Goal: Task Accomplishment & Management: Complete application form

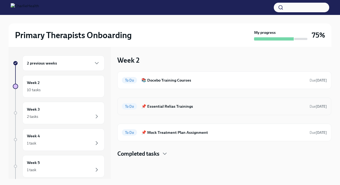
click at [171, 110] on div "To Do 📌 Essential Relias Trainings Due in 3 days" at bounding box center [224, 106] width 205 height 9
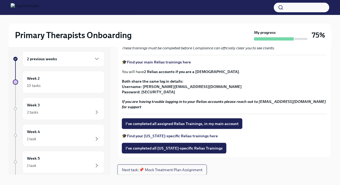
scroll to position [5, 0]
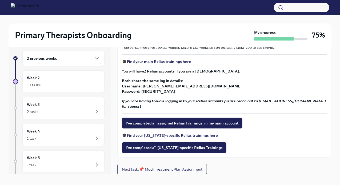
click at [156, 135] on strong "Find your Arizona-specific Relias trainings here" at bounding box center [172, 135] width 91 height 5
click at [148, 121] on span "I've completed all assigned Relias Trainings, in my main account" at bounding box center [181, 122] width 113 height 5
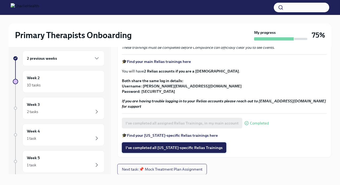
click at [149, 147] on span "I've completed all Arizona-specific Relias Trainings" at bounding box center [173, 147] width 97 height 5
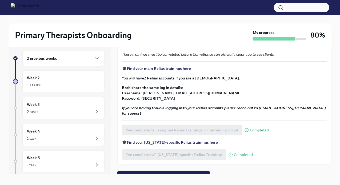
scroll to position [0, 0]
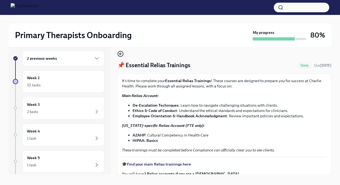
click at [120, 55] on icon "button" at bounding box center [119, 54] width 1 height 2
